Goal: Check status: Check status

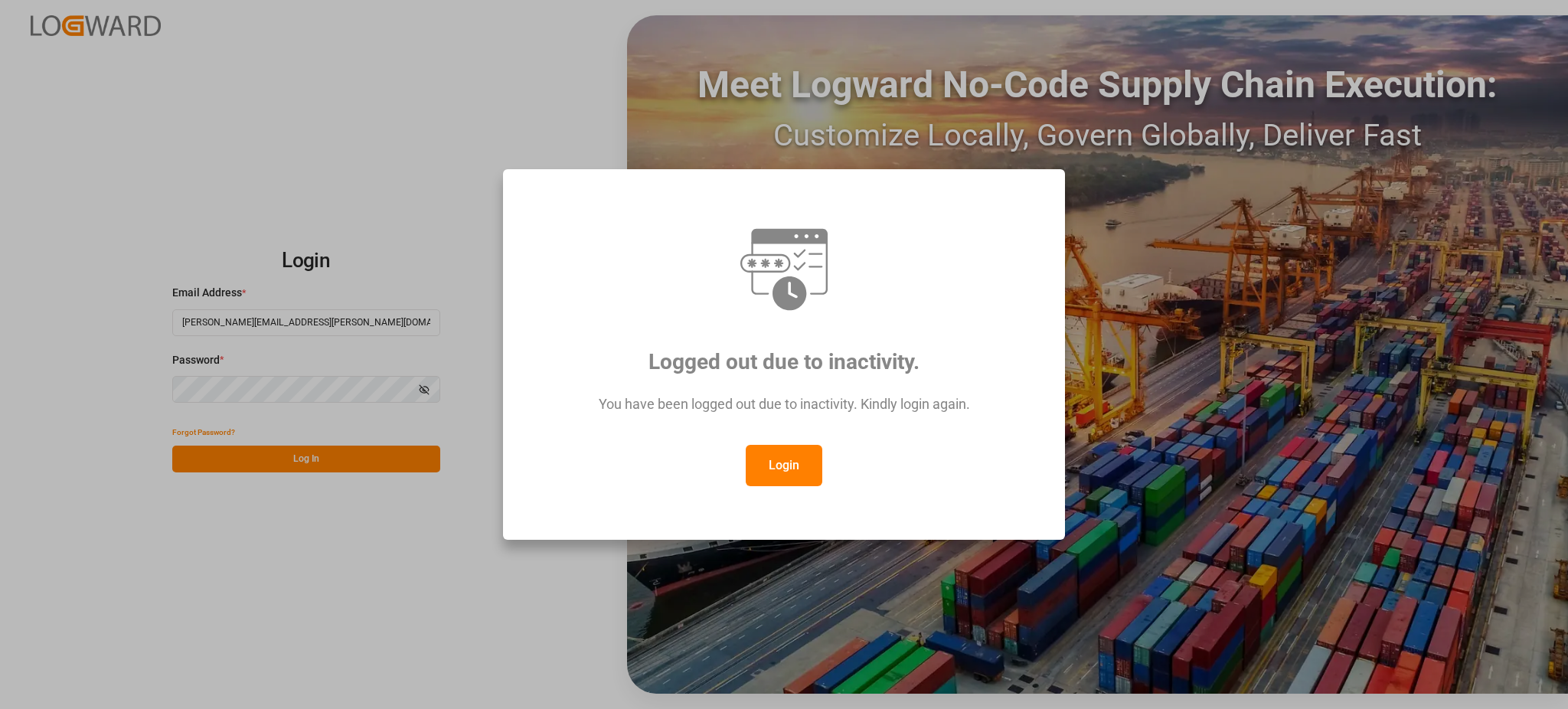
click at [1235, 73] on div "Logged out due to inactivity. You have been logged out due to inactivity. Kindl…" at bounding box center [784, 354] width 1568 height 709
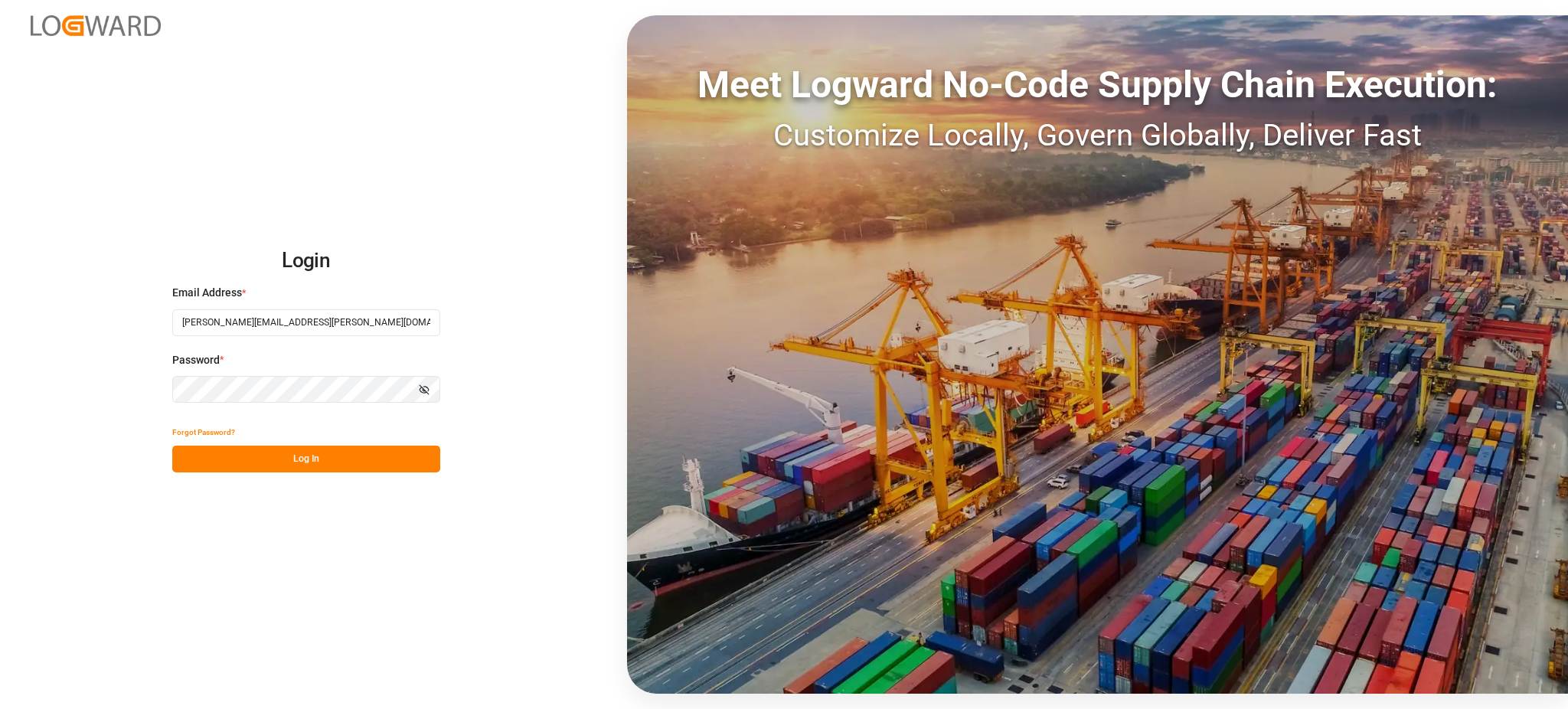
click at [332, 449] on button "Log In" at bounding box center [306, 459] width 268 height 27
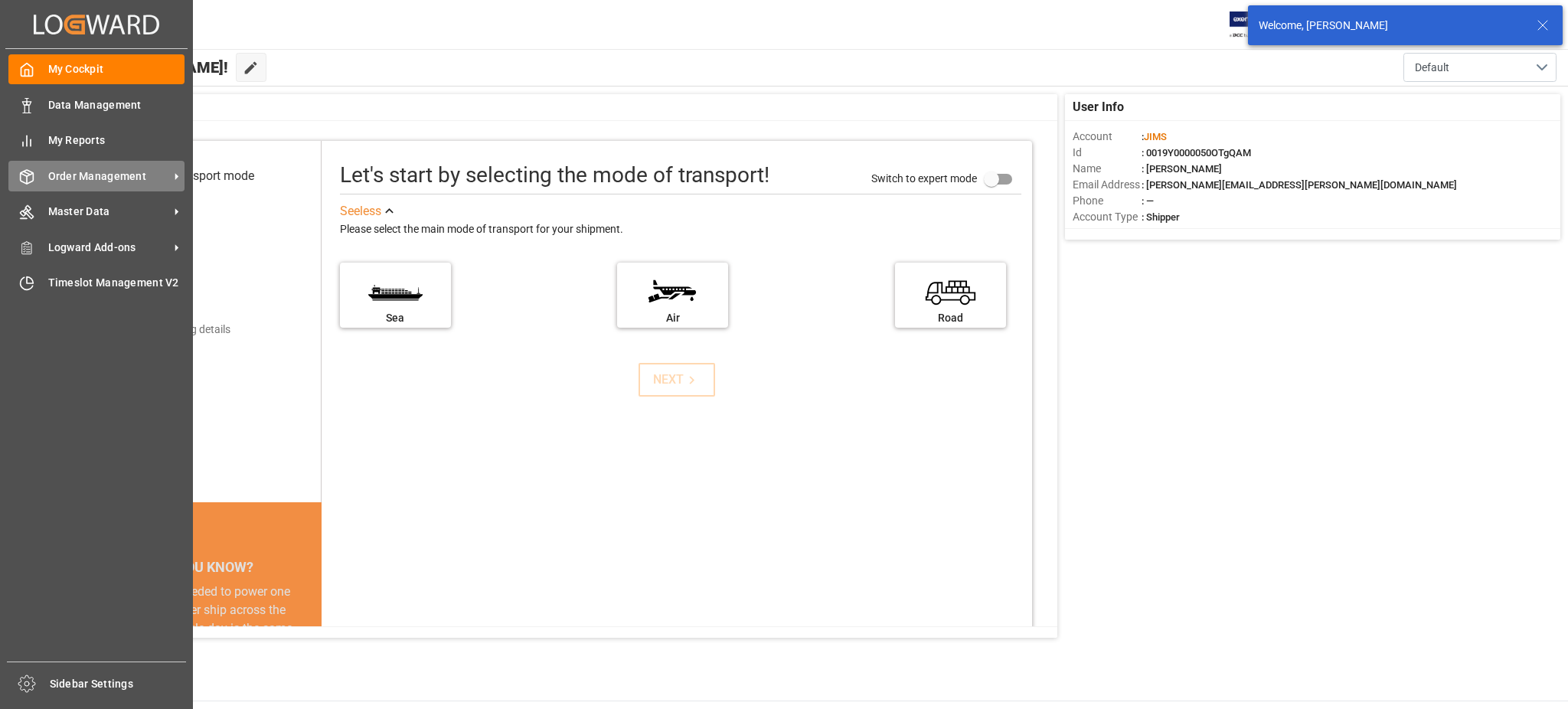
click at [38, 180] on div "Order Management Order Management" at bounding box center [96, 175] width 176 height 30
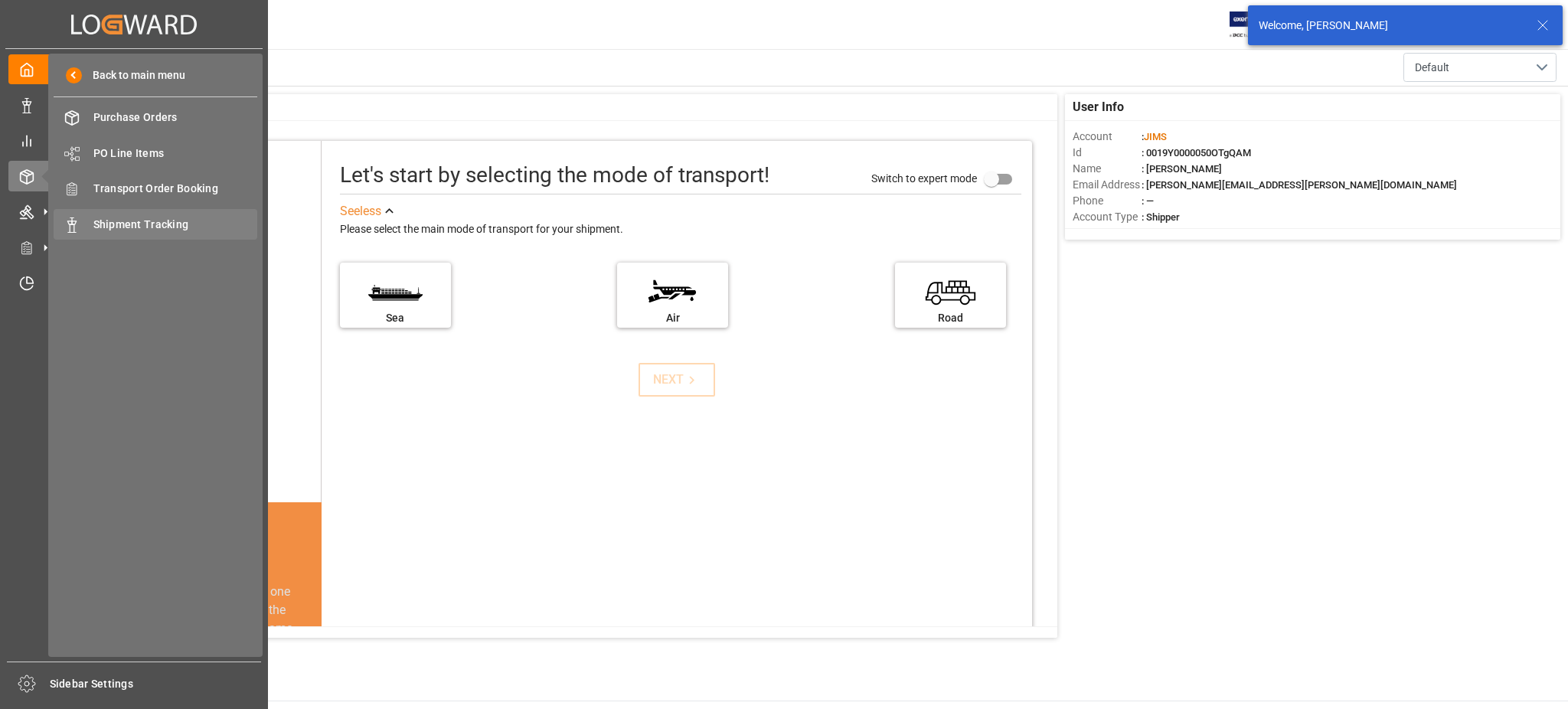
click at [148, 223] on span "Shipment Tracking" at bounding box center [175, 224] width 164 height 16
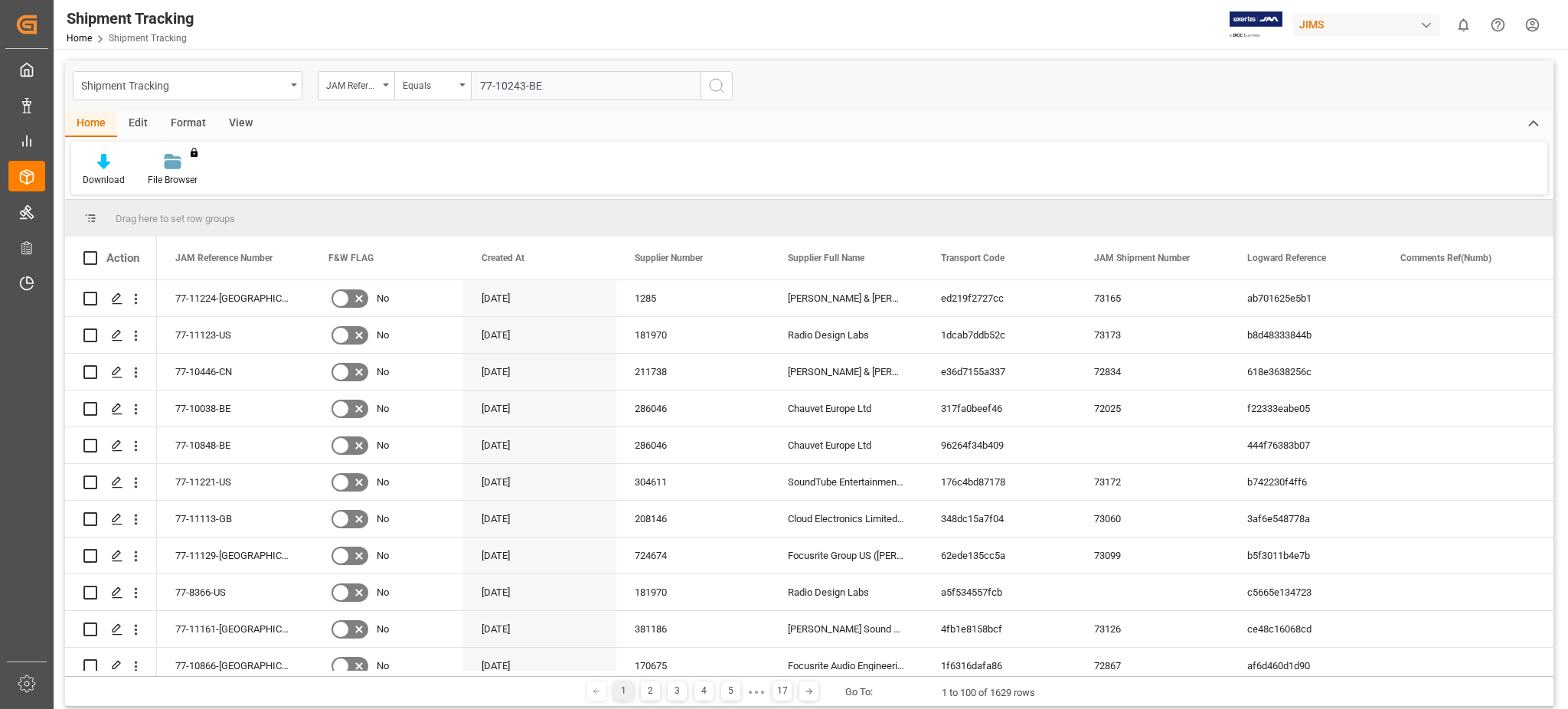
type input "77-10243-BE"
click at [717, 85] on icon "search button" at bounding box center [716, 86] width 18 height 18
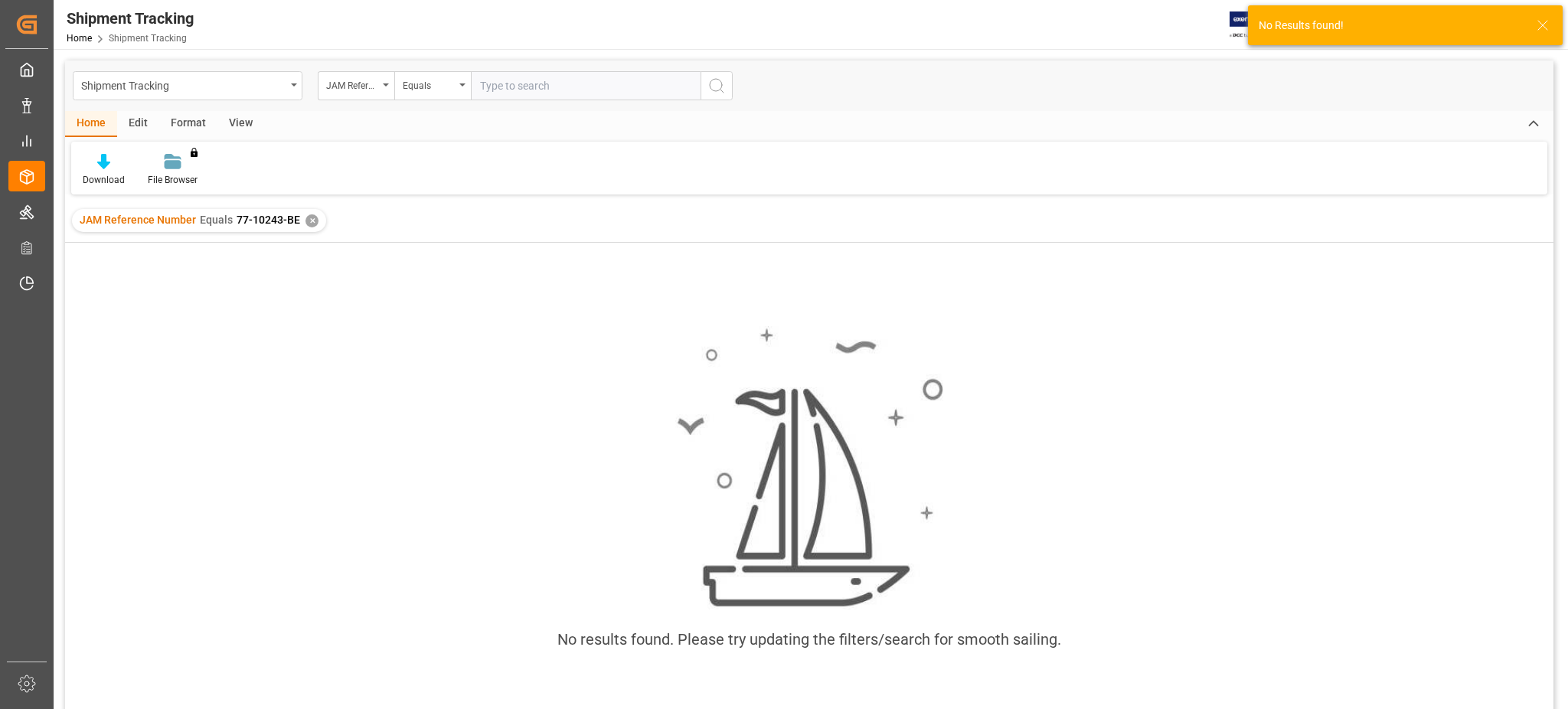
click at [310, 220] on div "✕" at bounding box center [313, 221] width 13 height 13
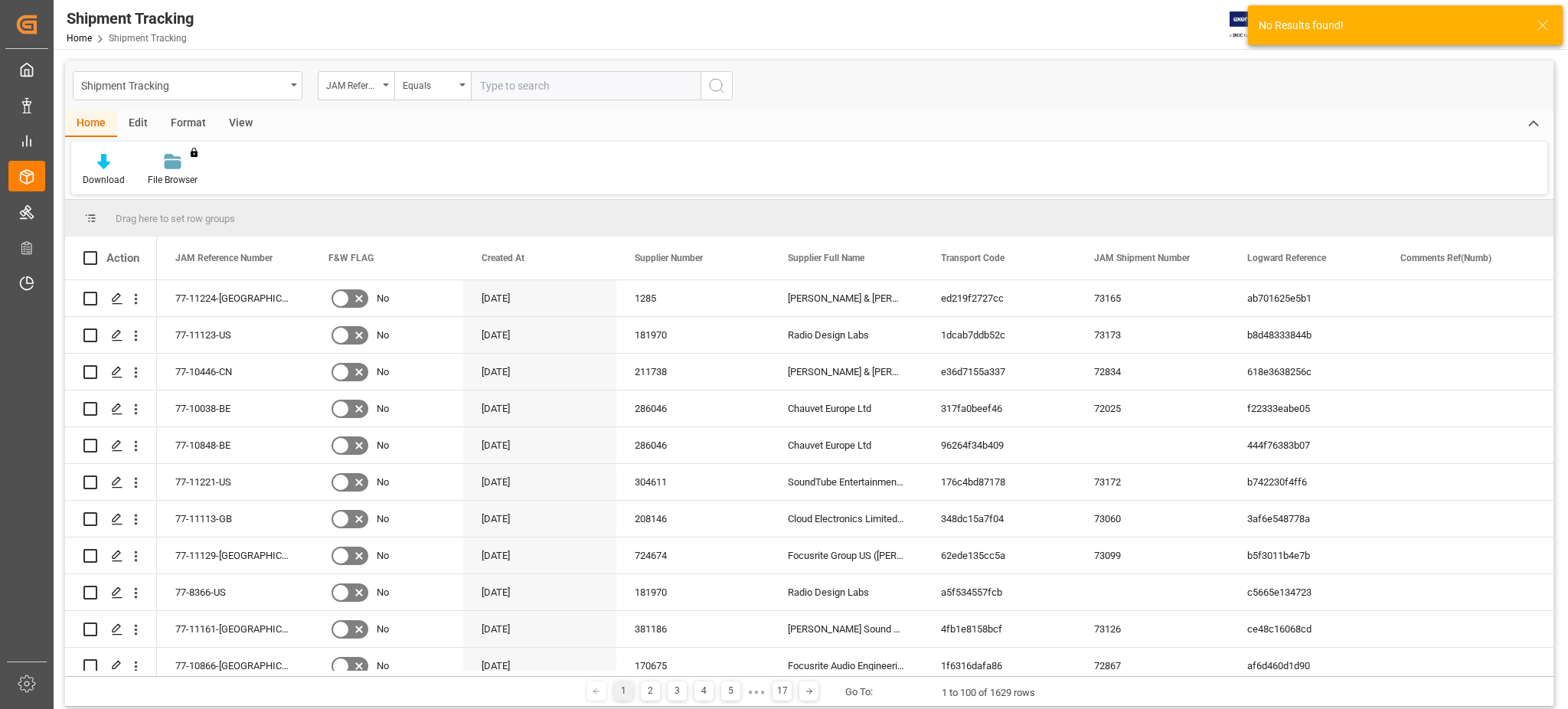
click at [554, 88] on input "text" at bounding box center [585, 86] width 230 height 29
paste input "77-10243-BE"
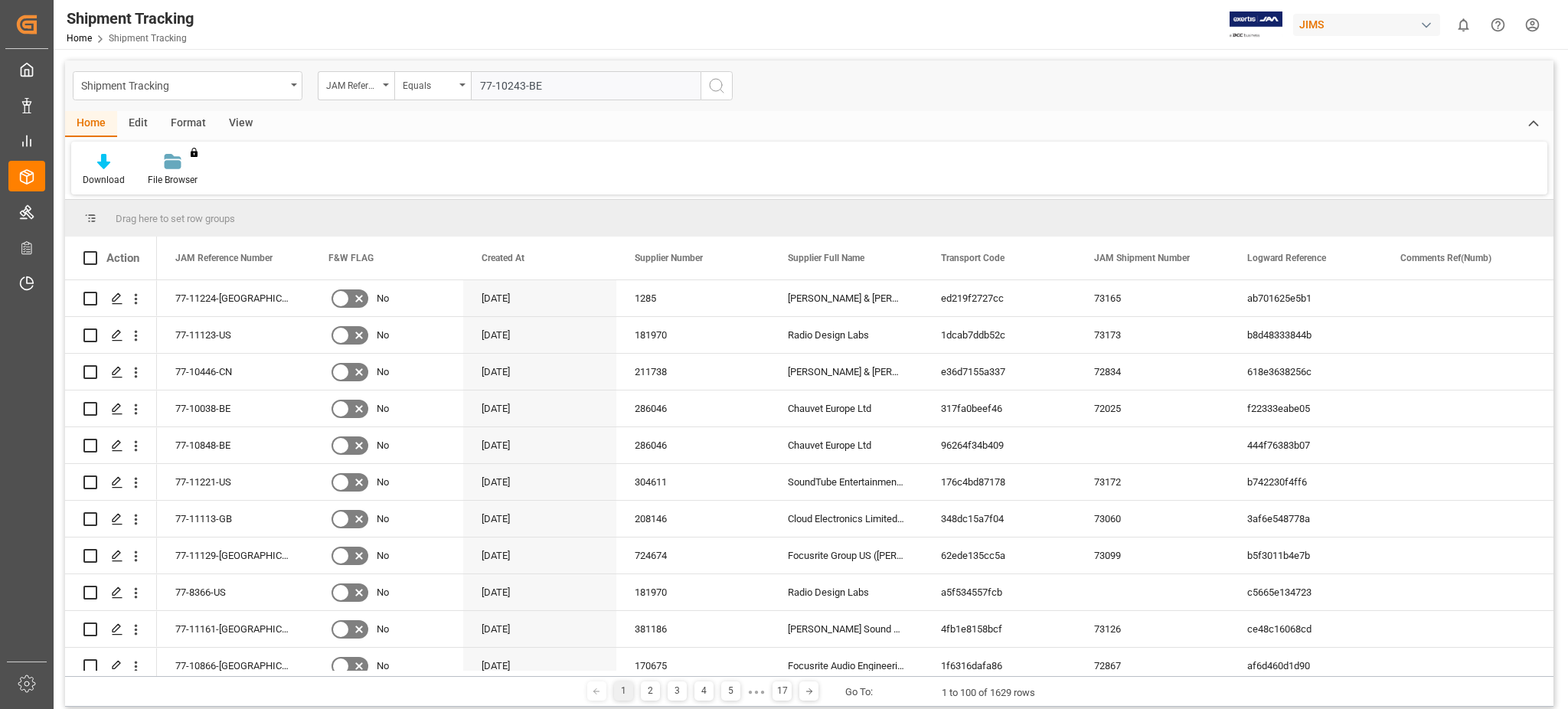
type input "77-10243-BE"
click at [721, 85] on icon "search button" at bounding box center [716, 86] width 18 height 18
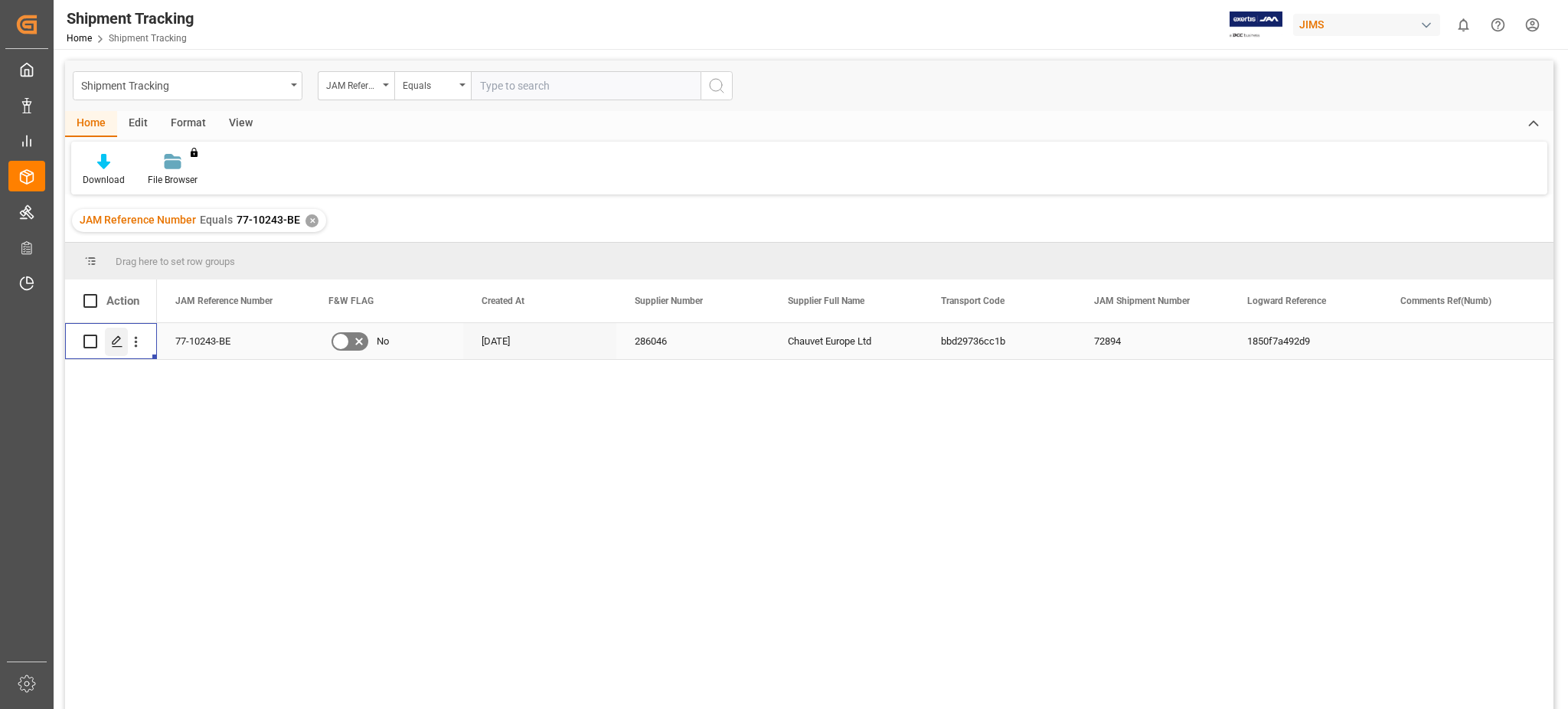
click at [123, 347] on div "Press SPACE to select this row." at bounding box center [116, 342] width 23 height 28
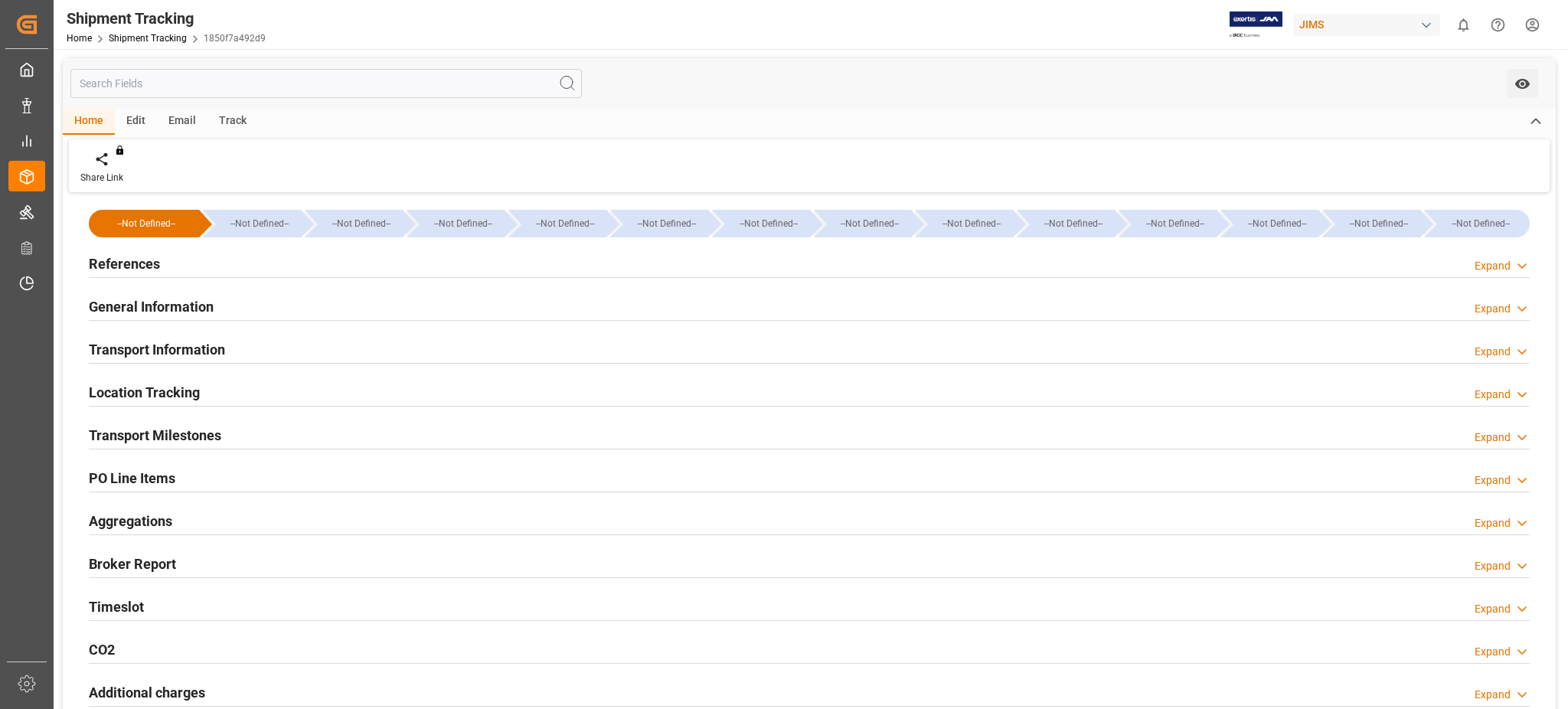
type input "[DATE] 00:00"
type input "[DATE] 00:54"
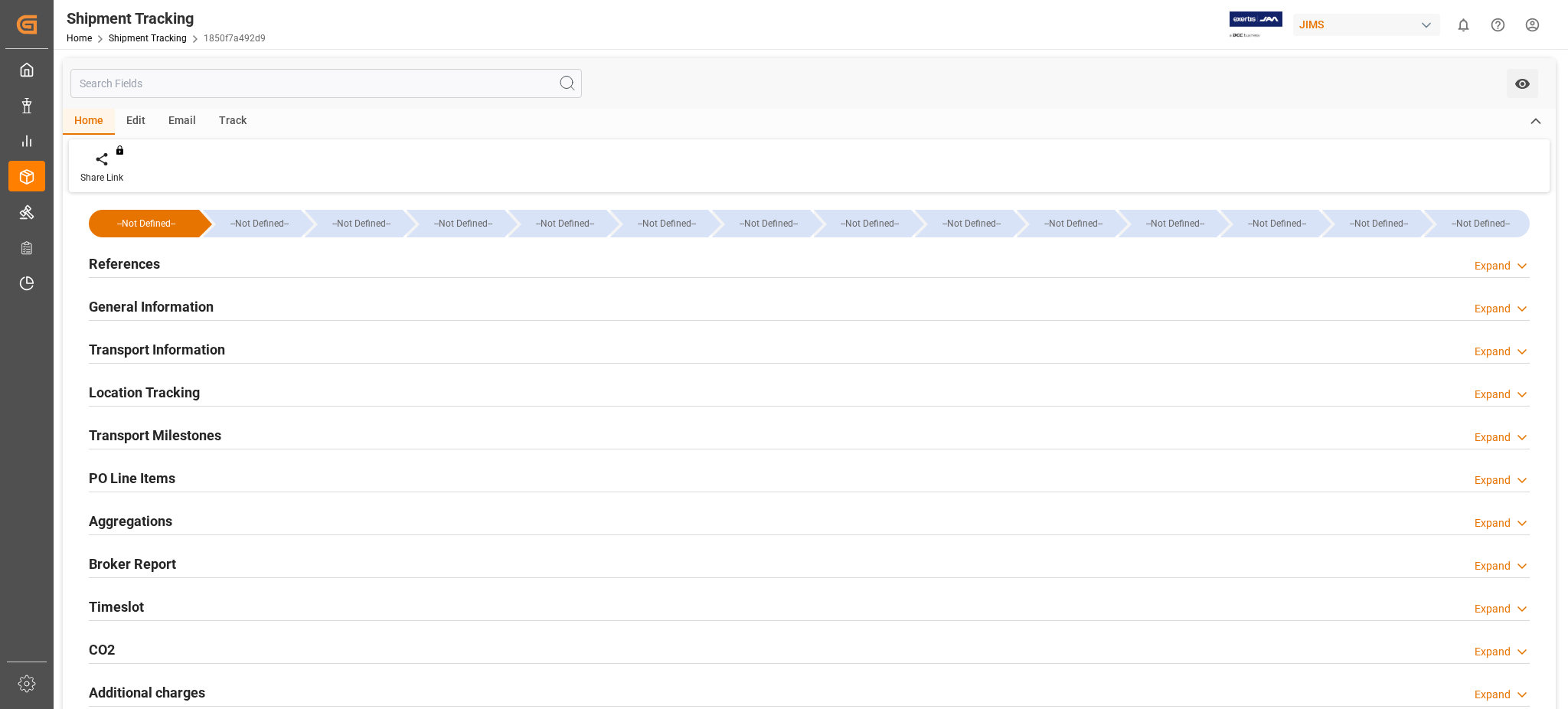
type input "[DATE]"
type input "[DATE] 13:32"
type input "[DATE] 10:49"
click at [221, 356] on h2 "Transport Information" at bounding box center [157, 349] width 137 height 20
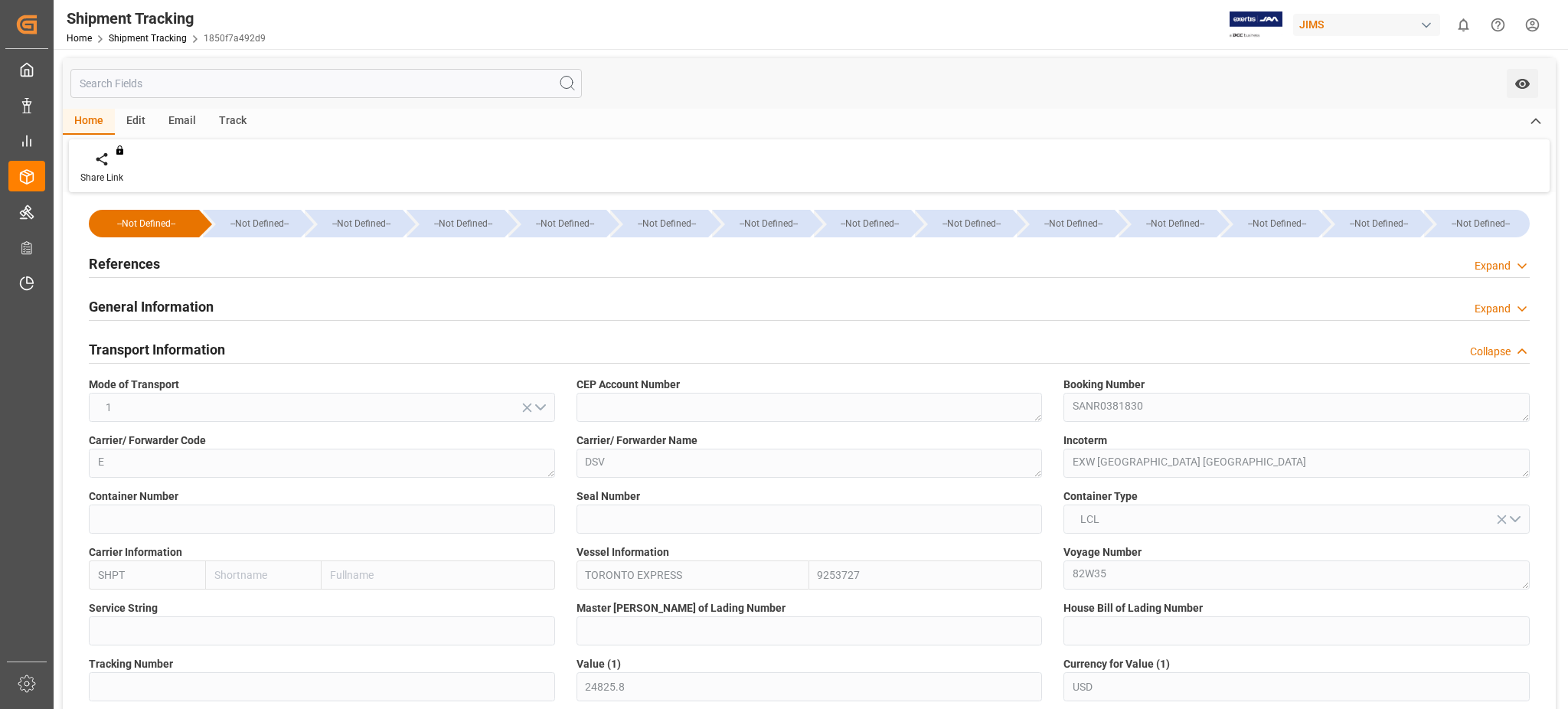
click at [221, 356] on h2 "Transport Information" at bounding box center [157, 349] width 137 height 20
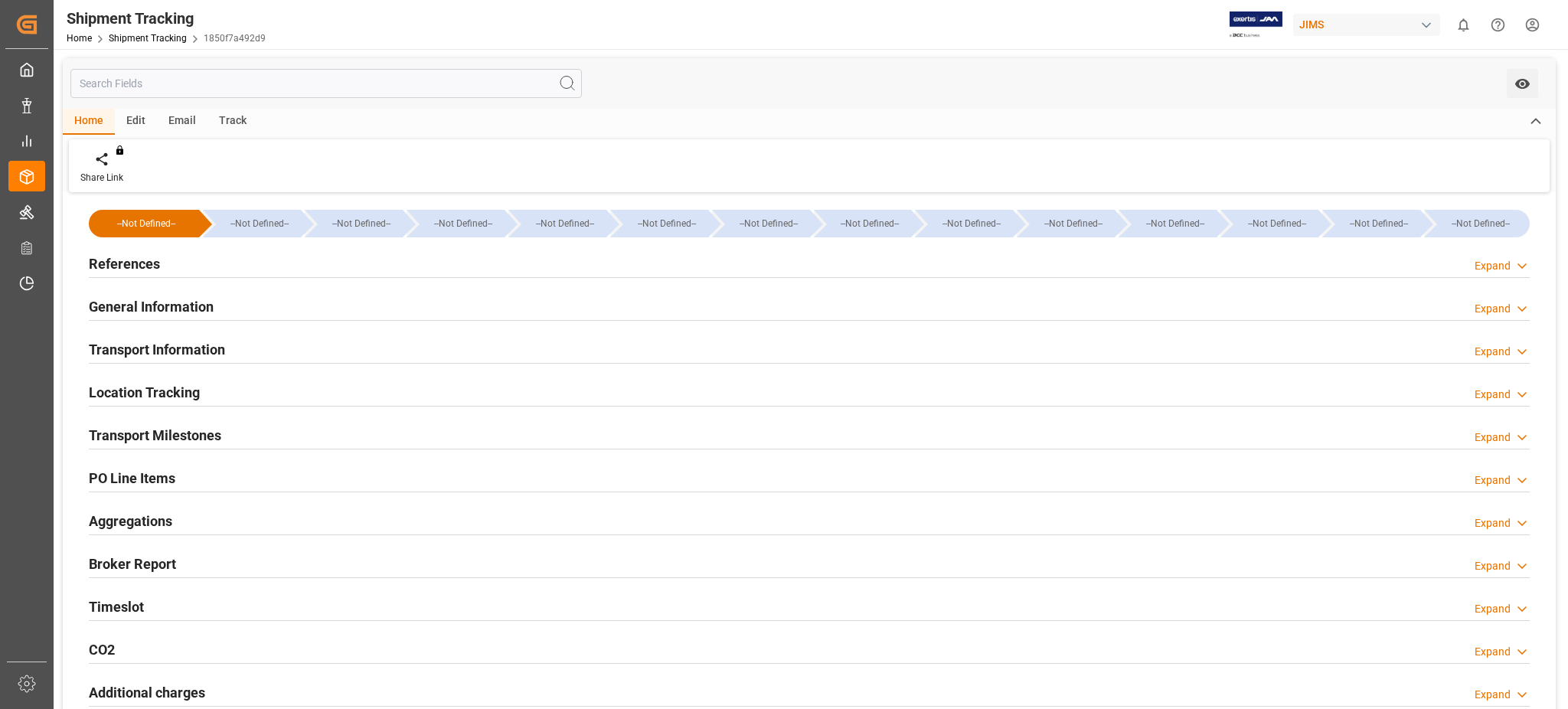
click at [204, 427] on h2 "Transport Milestones" at bounding box center [155, 435] width 133 height 20
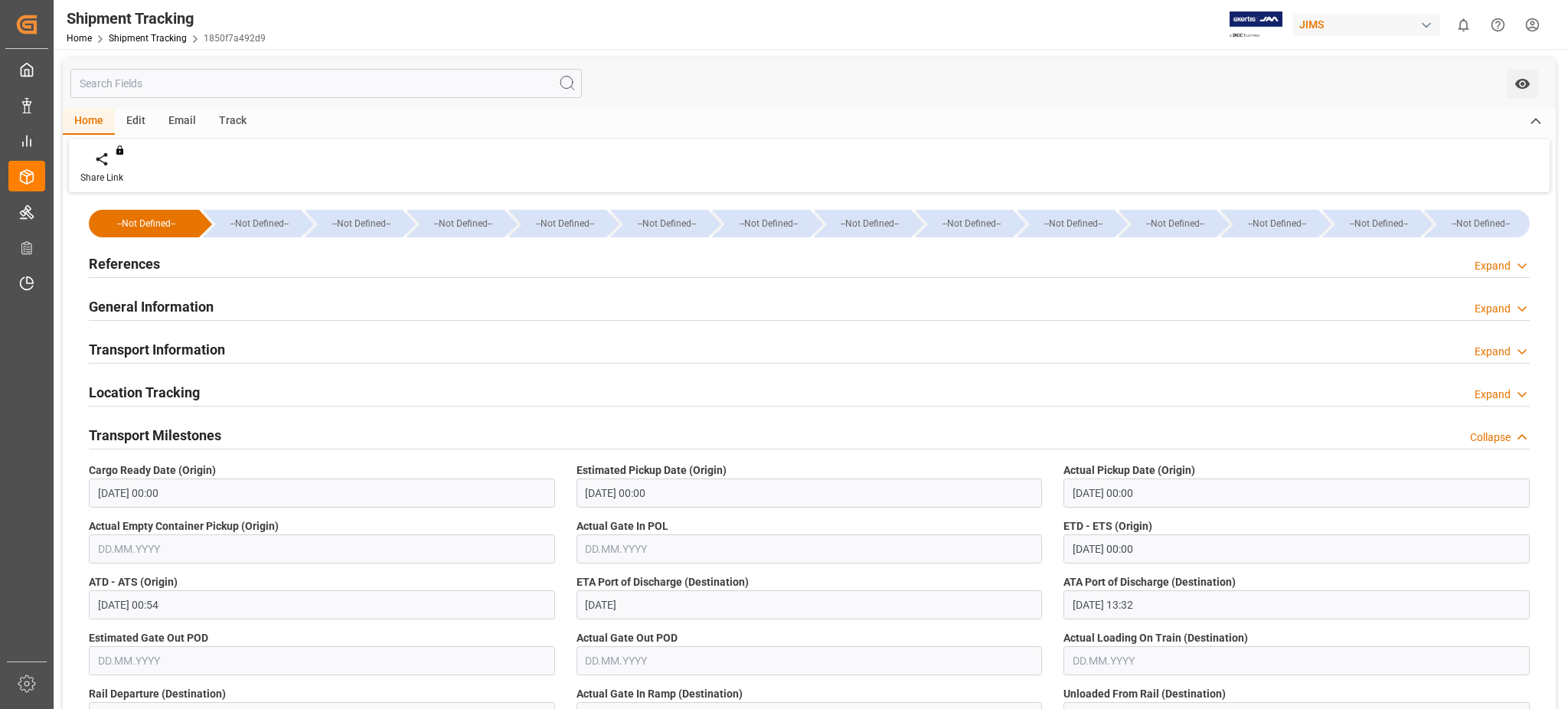
click at [200, 343] on h2 "Transport Information" at bounding box center [157, 349] width 137 height 20
